Goal: Ask a question

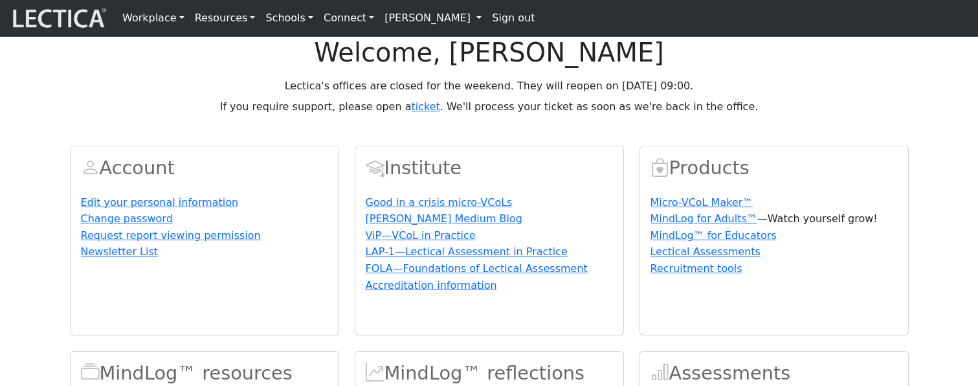
click at [301, 94] on p "Lectica's offices are closed for the weekend. They will reopen on [DATE] 09:00." at bounding box center [489, 86] width 839 height 16
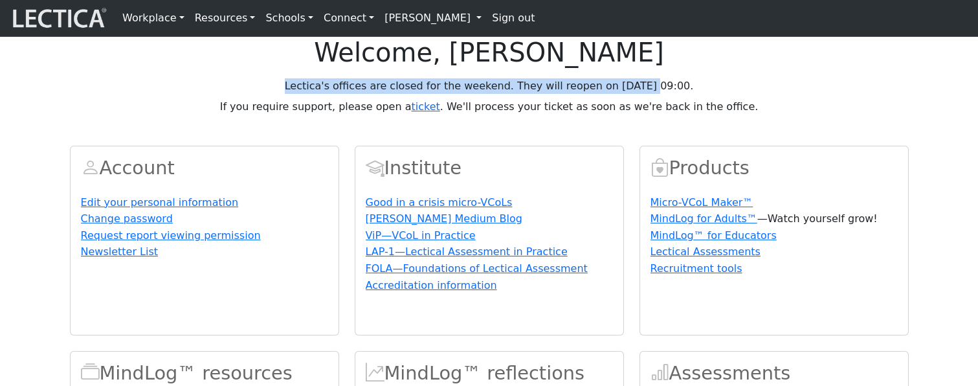
drag, startPoint x: 301, startPoint y: 120, endPoint x: 627, endPoint y: 114, distance: 326.4
click at [627, 94] on p "Lectica's offices are closed for the weekend. They will reopen on [DATE] 09:00." at bounding box center [489, 86] width 839 height 16
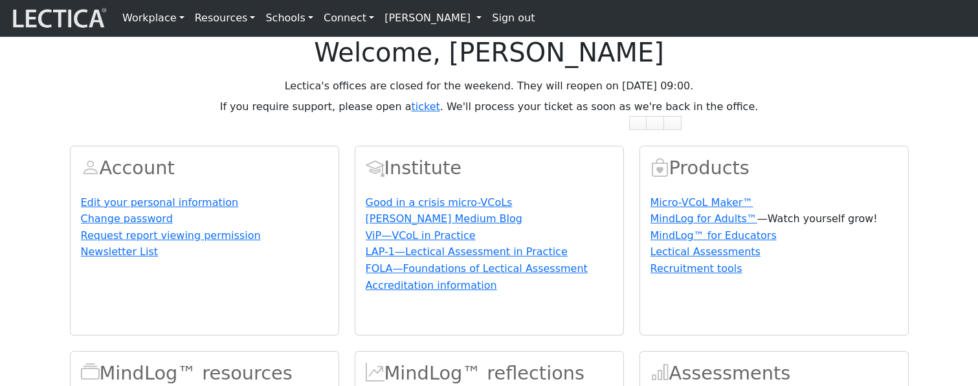
click at [559, 115] on p "If you require support, please open a ticket . We'll process your ticket as soo…" at bounding box center [489, 107] width 839 height 16
click at [716, 115] on p "If you require support, please open a ticket . We'll process your ticket as soo…" at bounding box center [489, 107] width 839 height 16
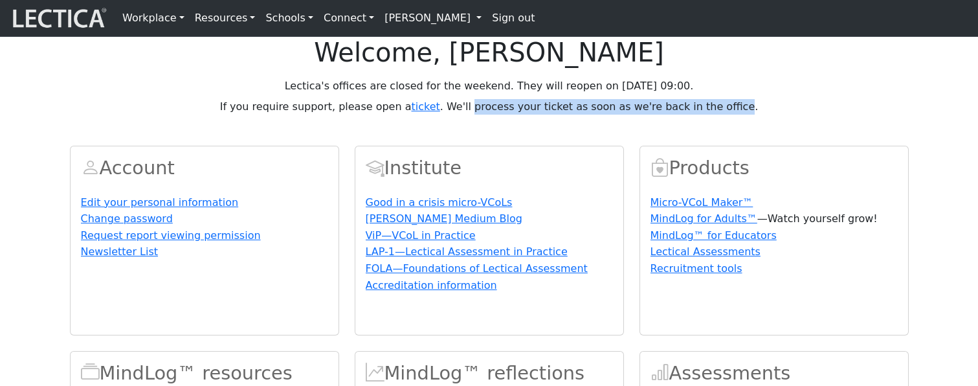
drag, startPoint x: 716, startPoint y: 141, endPoint x: 495, endPoint y: 135, distance: 220.9
click at [495, 115] on p "If you require support, please open a ticket . We'll process your ticket as soo…" at bounding box center [489, 107] width 839 height 16
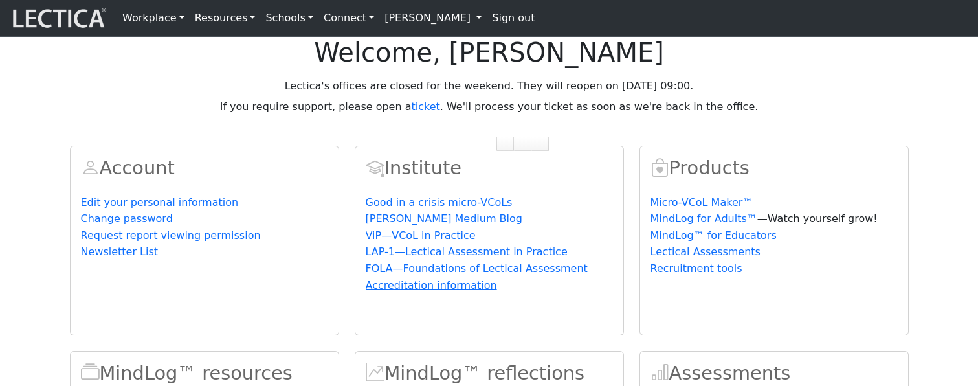
click at [416, 24] on link "[PERSON_NAME]" at bounding box center [432, 18] width 107 height 26
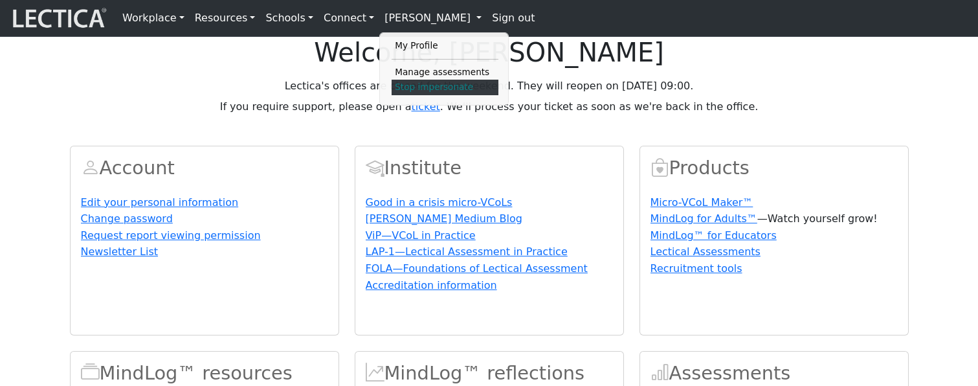
click at [425, 89] on link "Stop impersonate" at bounding box center [445, 88] width 107 height 16
